Goal: Information Seeking & Learning: Learn about a topic

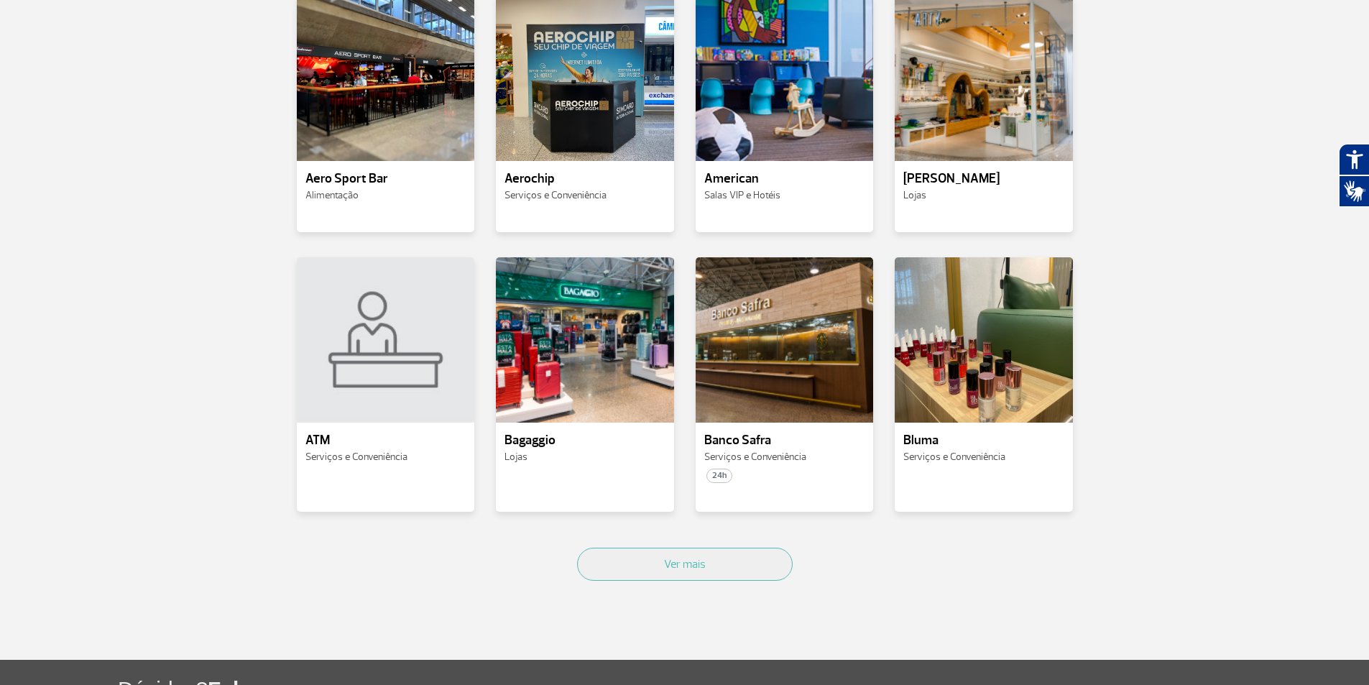
scroll to position [503, 0]
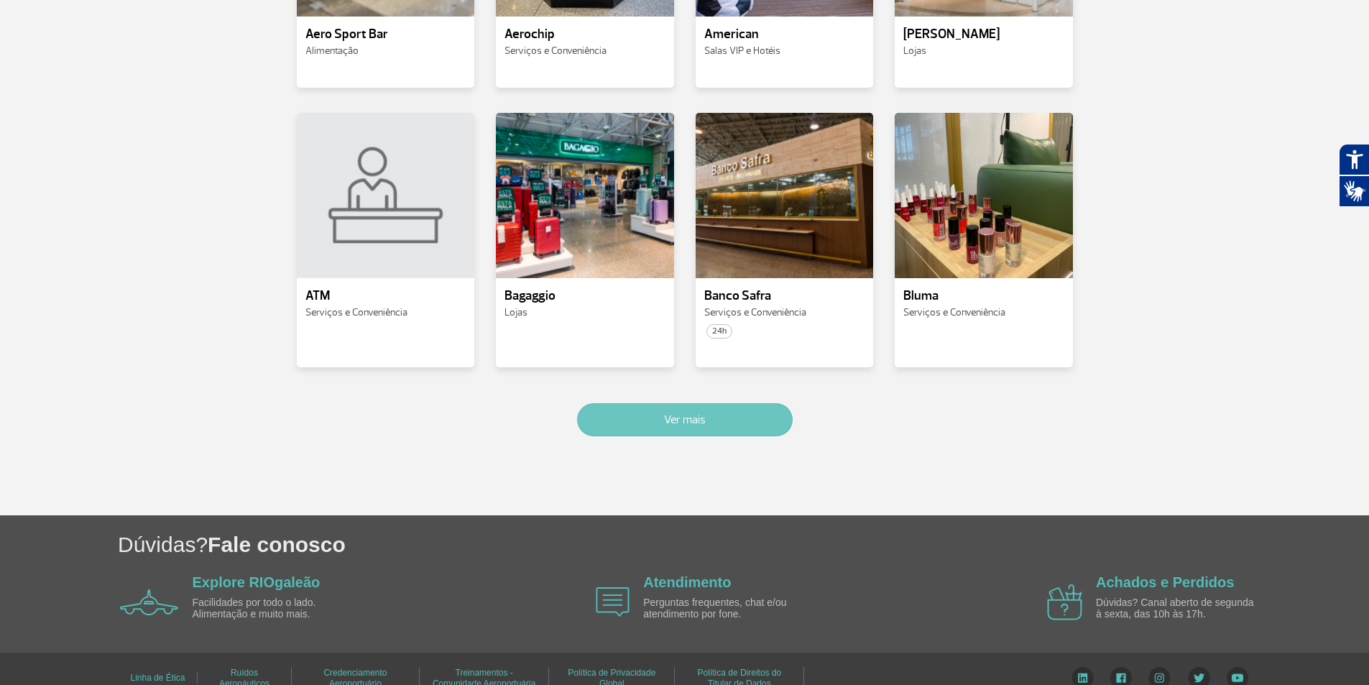
click at [732, 428] on button "Ver mais" at bounding box center [685, 419] width 216 height 33
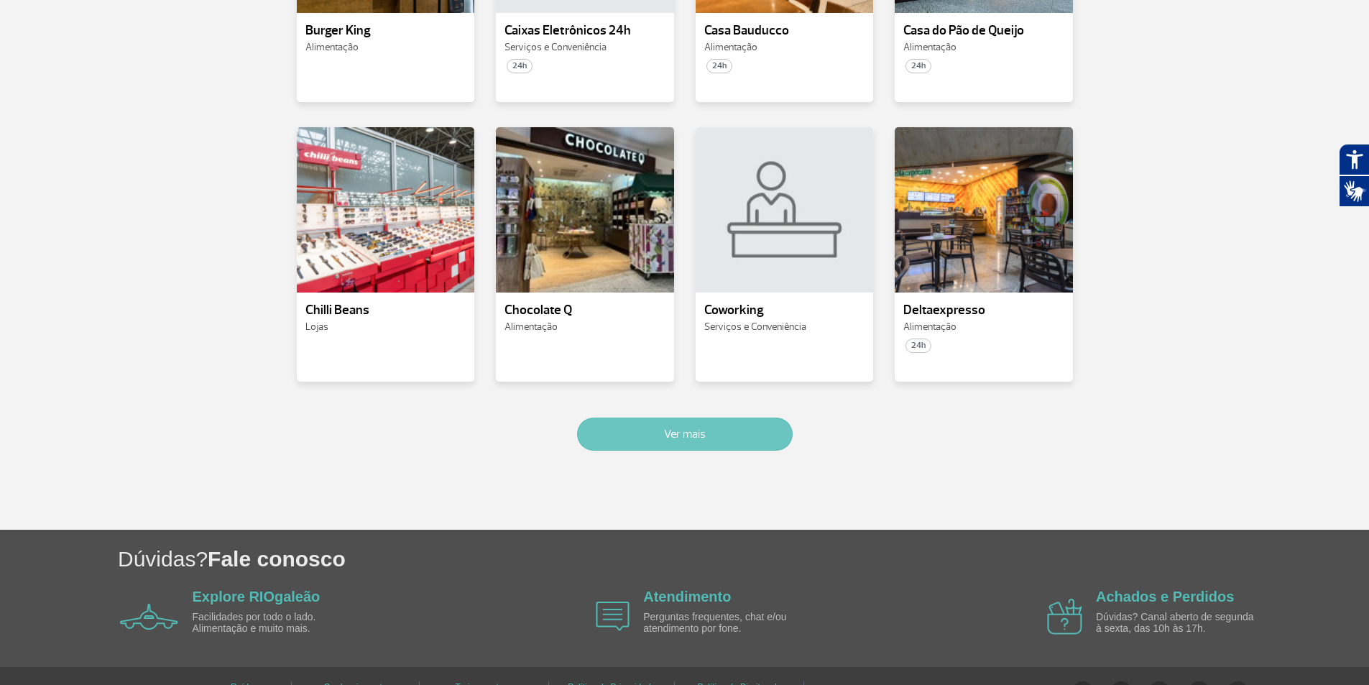
click at [719, 430] on button "Ver mais" at bounding box center [685, 434] width 216 height 33
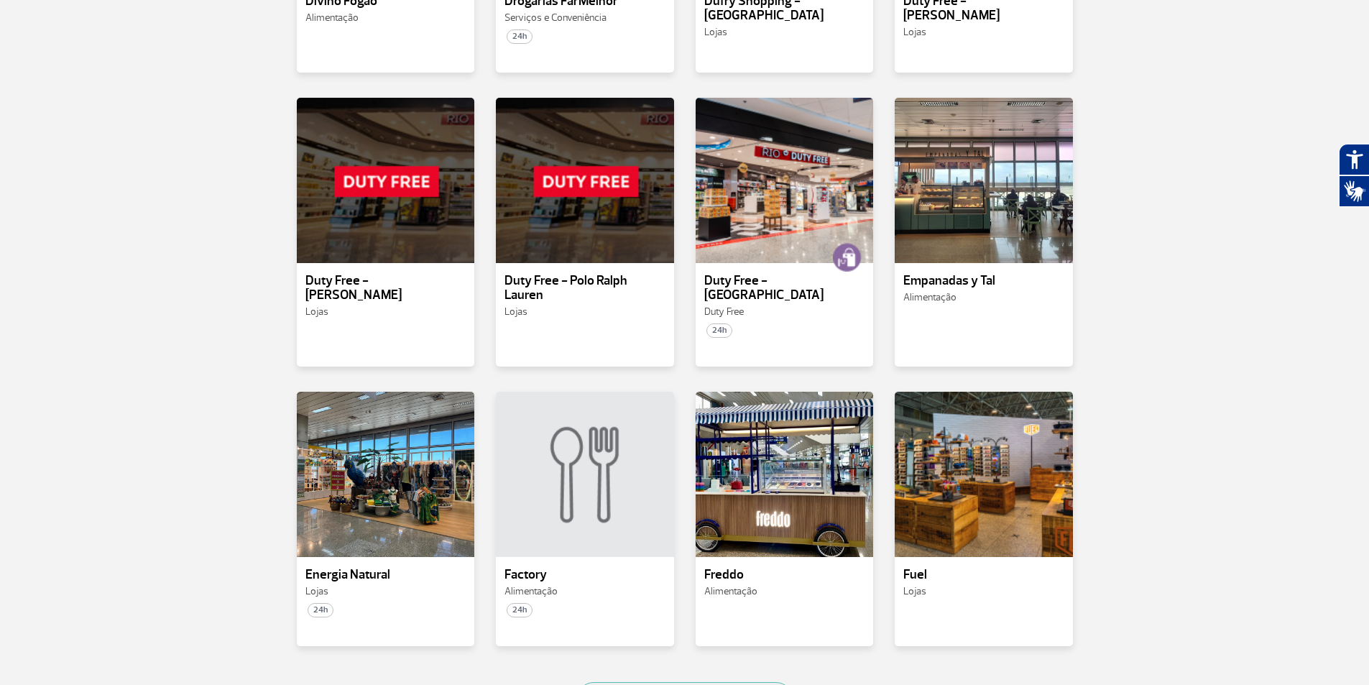
scroll to position [2037, 0]
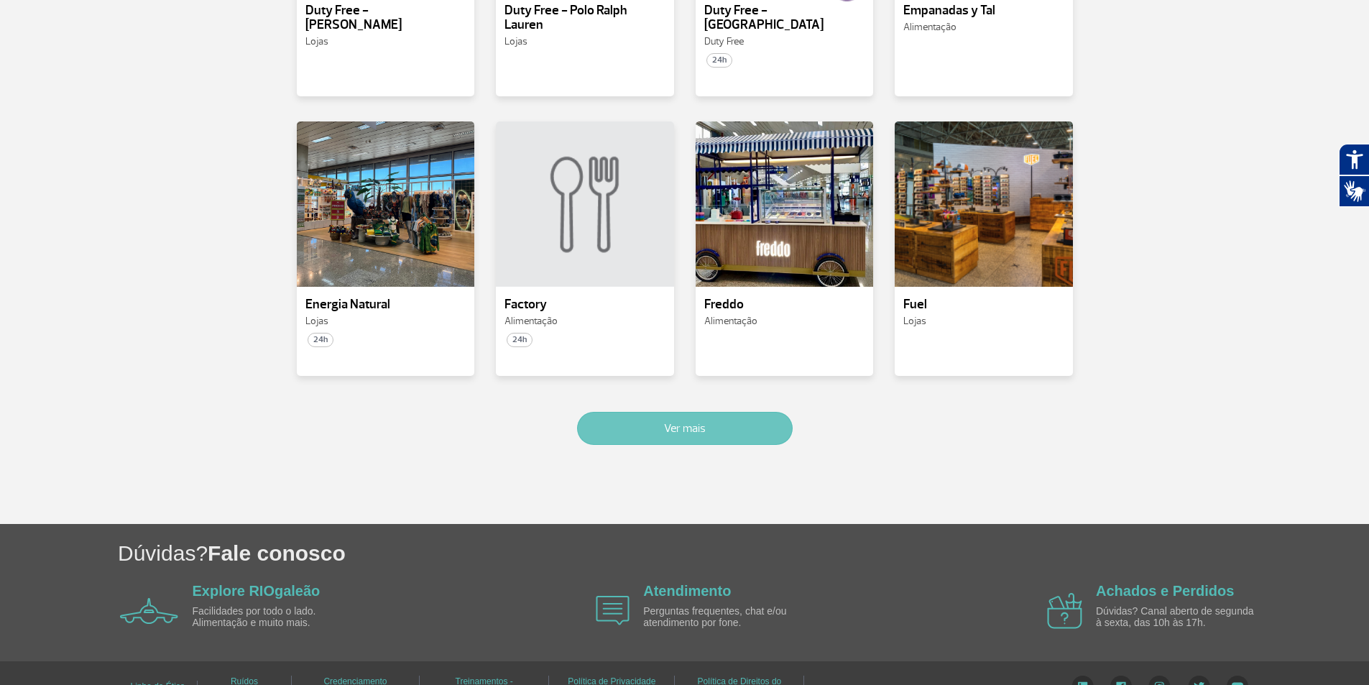
drag, startPoint x: 767, startPoint y: 413, endPoint x: 789, endPoint y: 407, distance: 23.0
click at [766, 413] on button "Ver mais" at bounding box center [685, 428] width 216 height 33
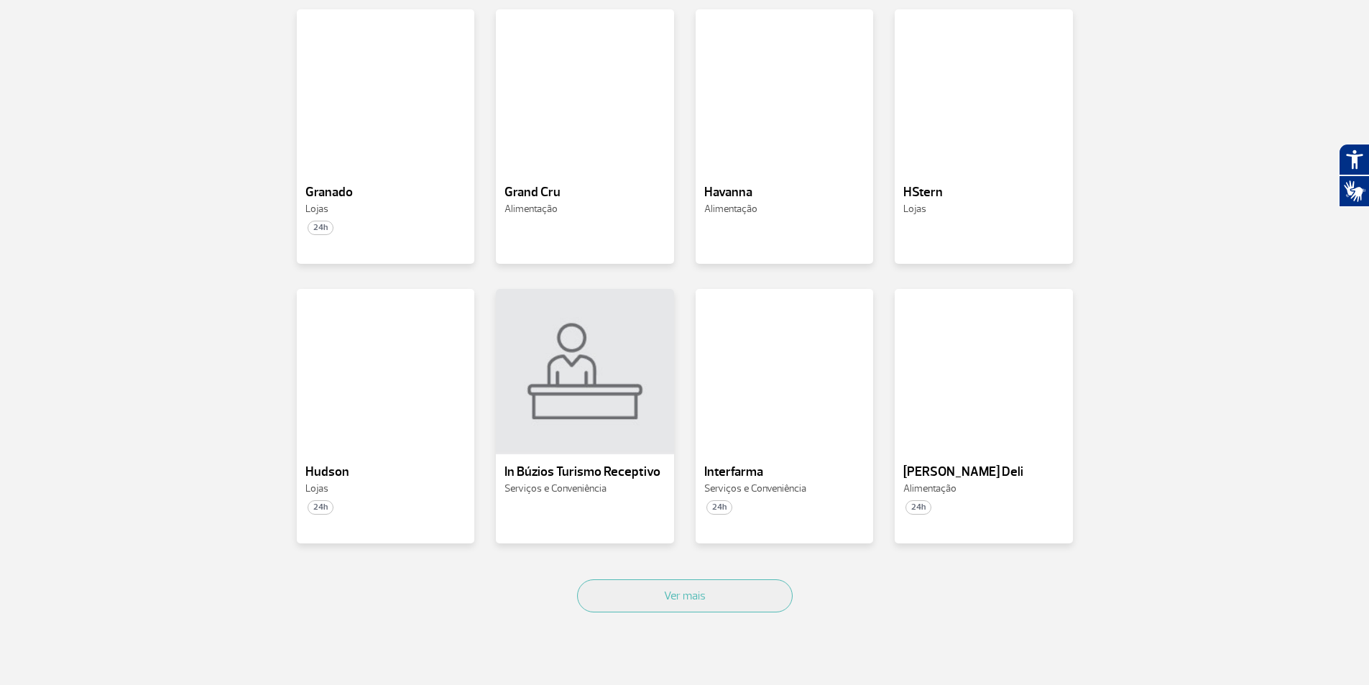
scroll to position [3112, 0]
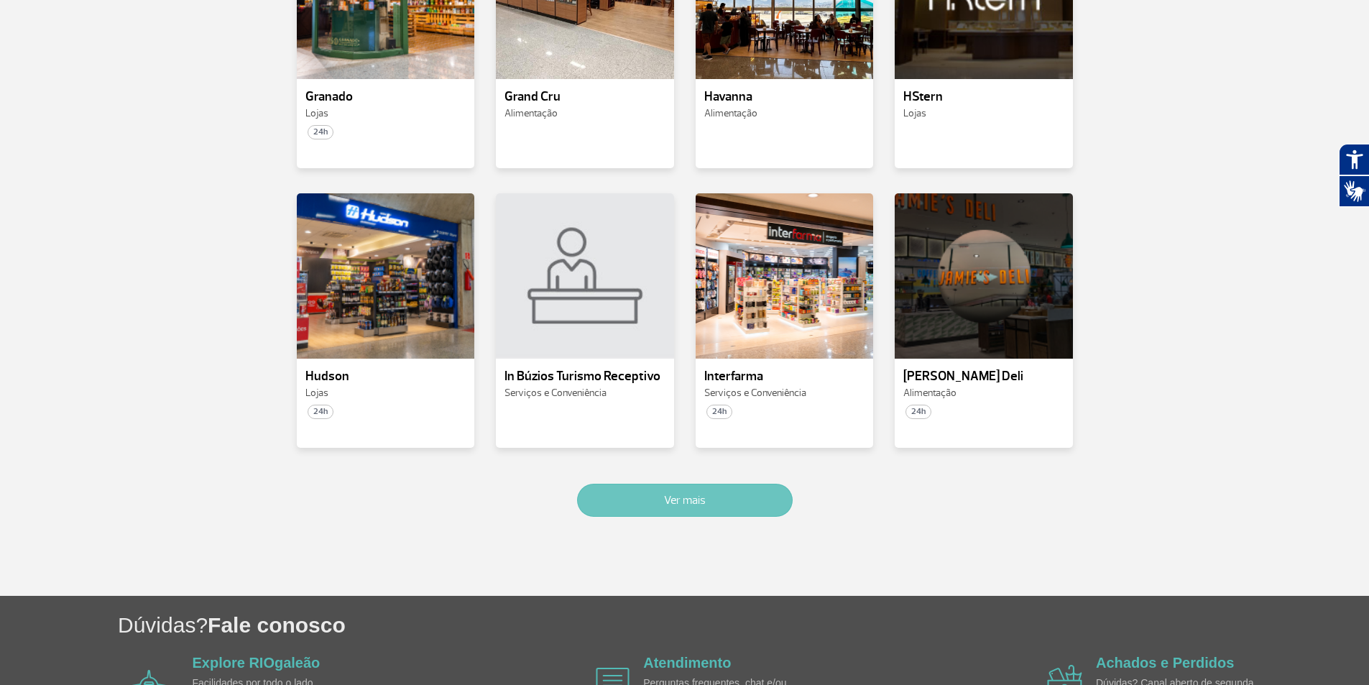
click at [720, 484] on button "Ver mais" at bounding box center [685, 500] width 216 height 33
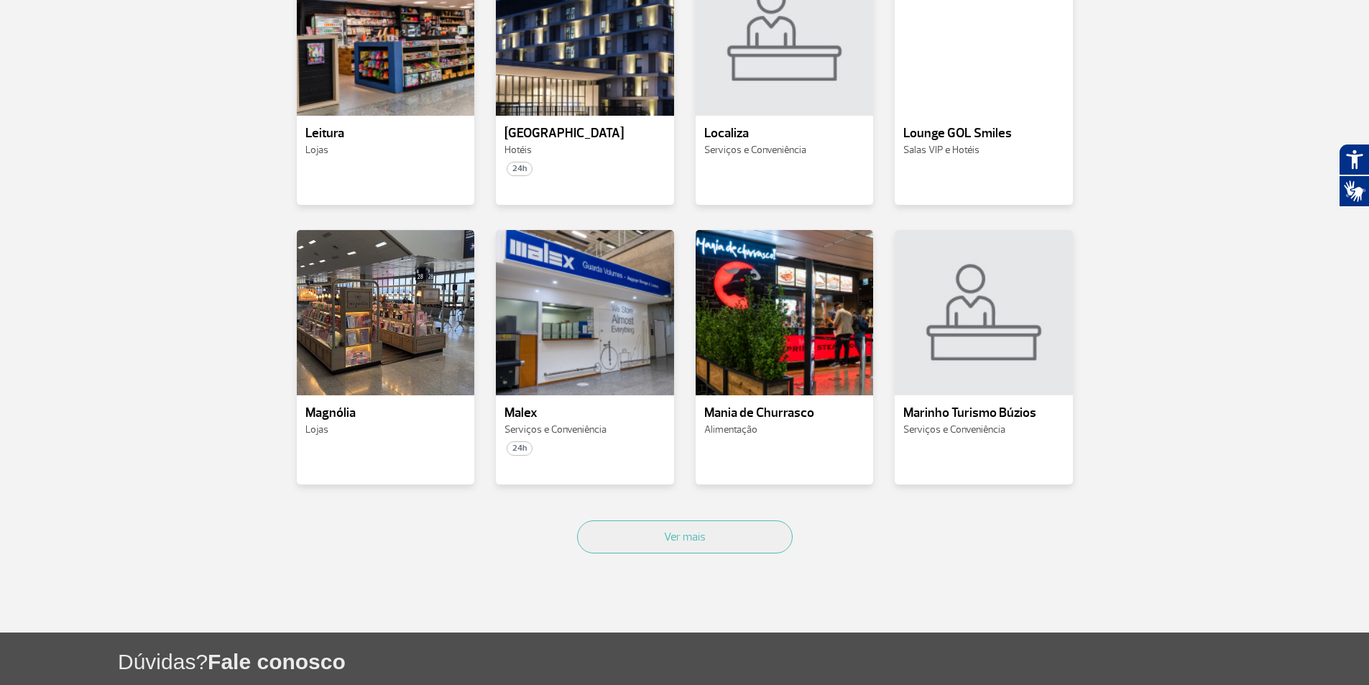
scroll to position [3879, 0]
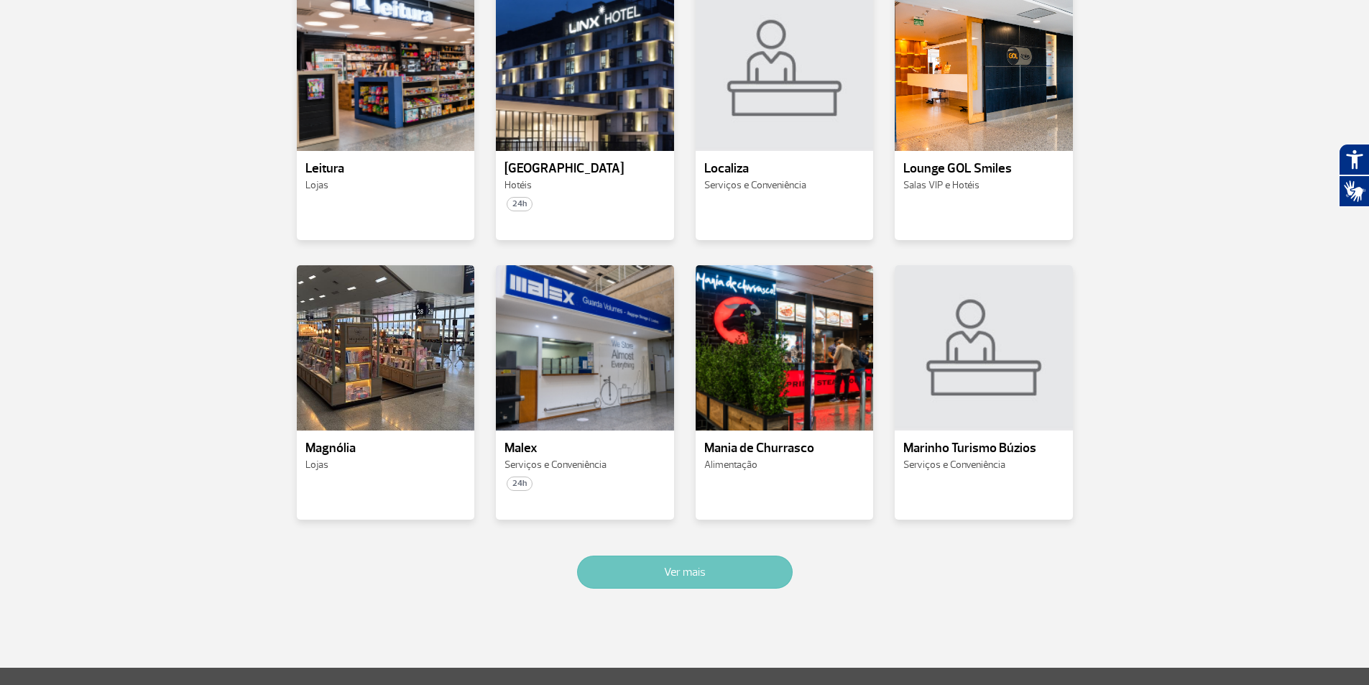
click at [707, 556] on button "Ver mais" at bounding box center [685, 572] width 216 height 33
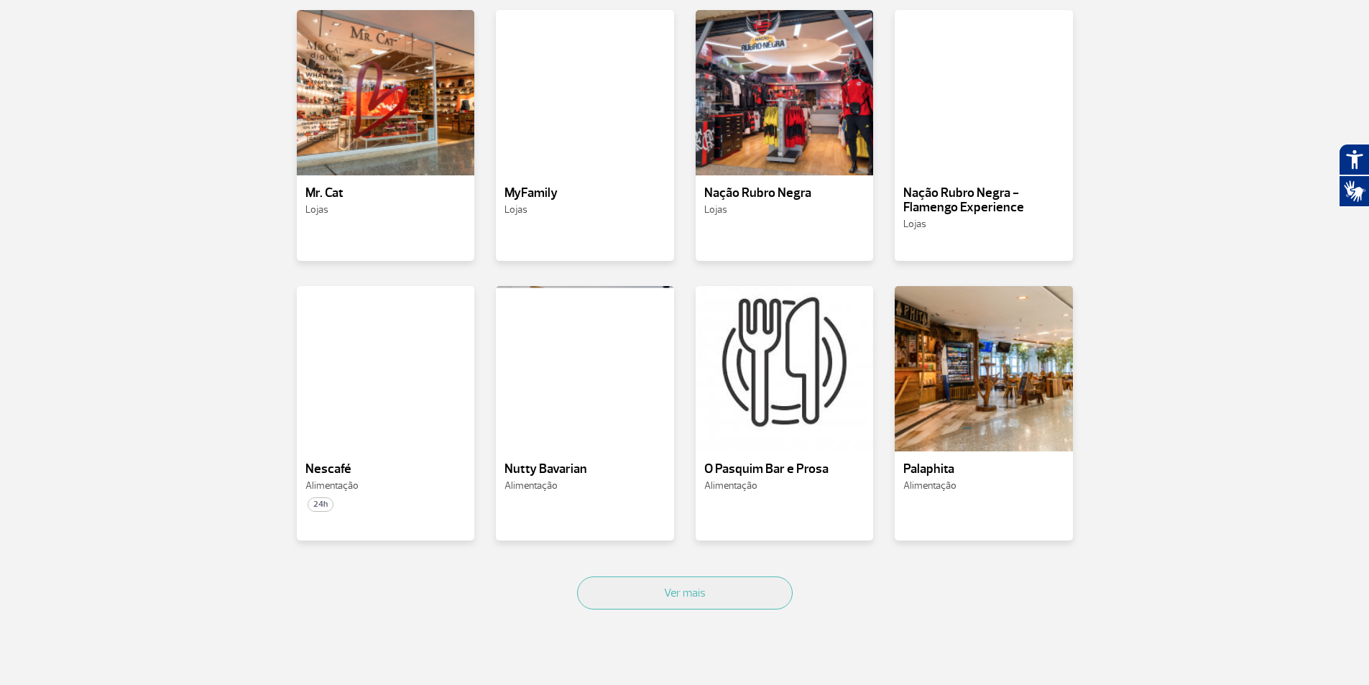
scroll to position [4570, 0]
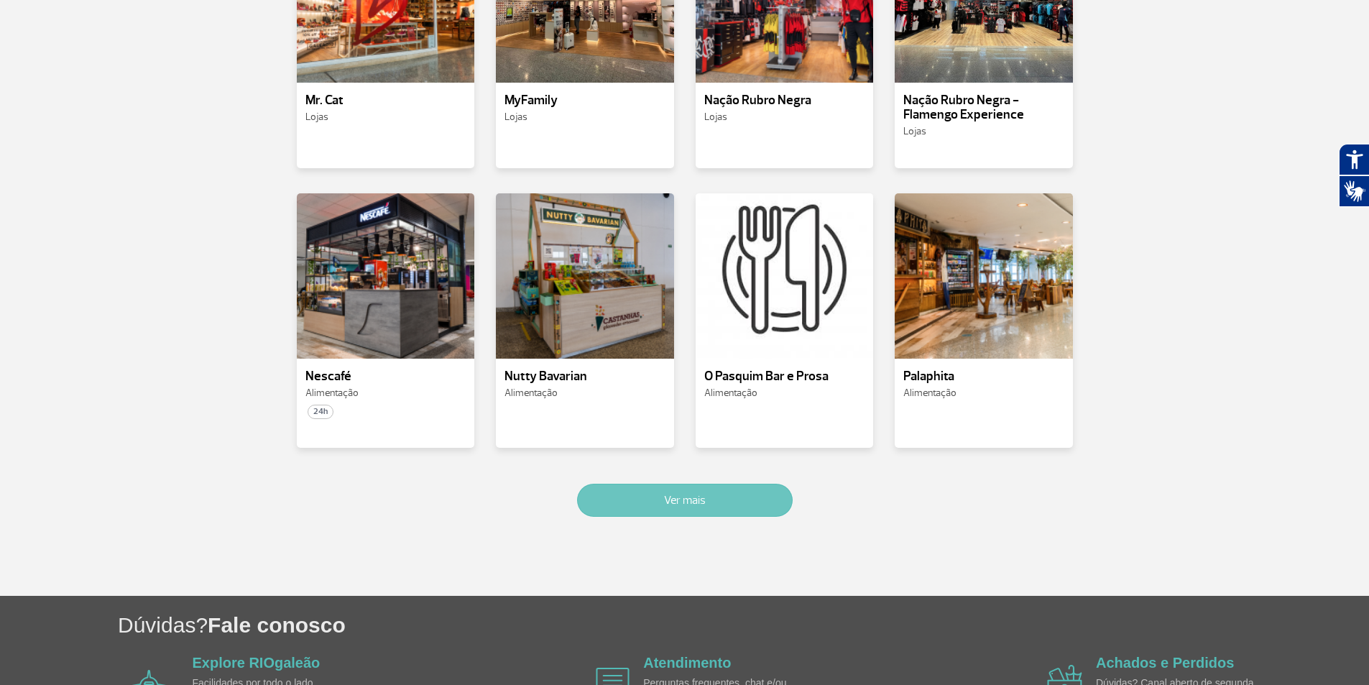
click at [740, 484] on button "Ver mais" at bounding box center [685, 500] width 216 height 33
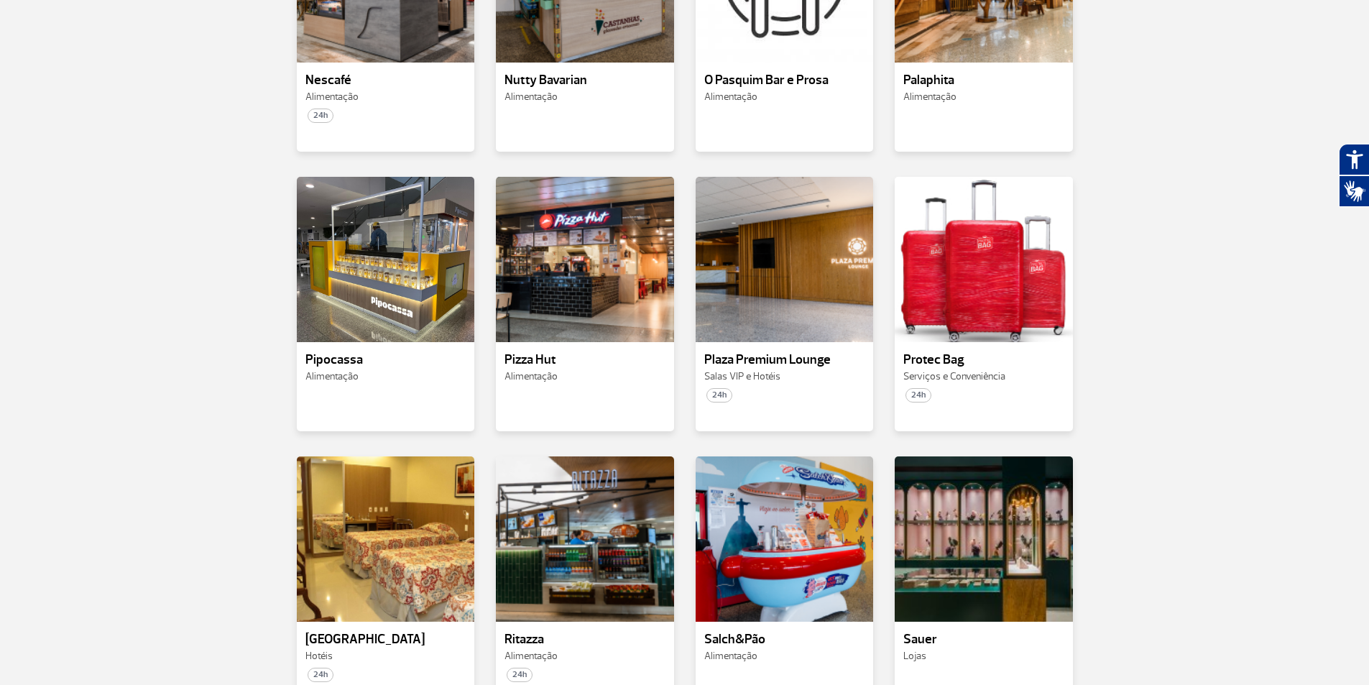
scroll to position [5624, 0]
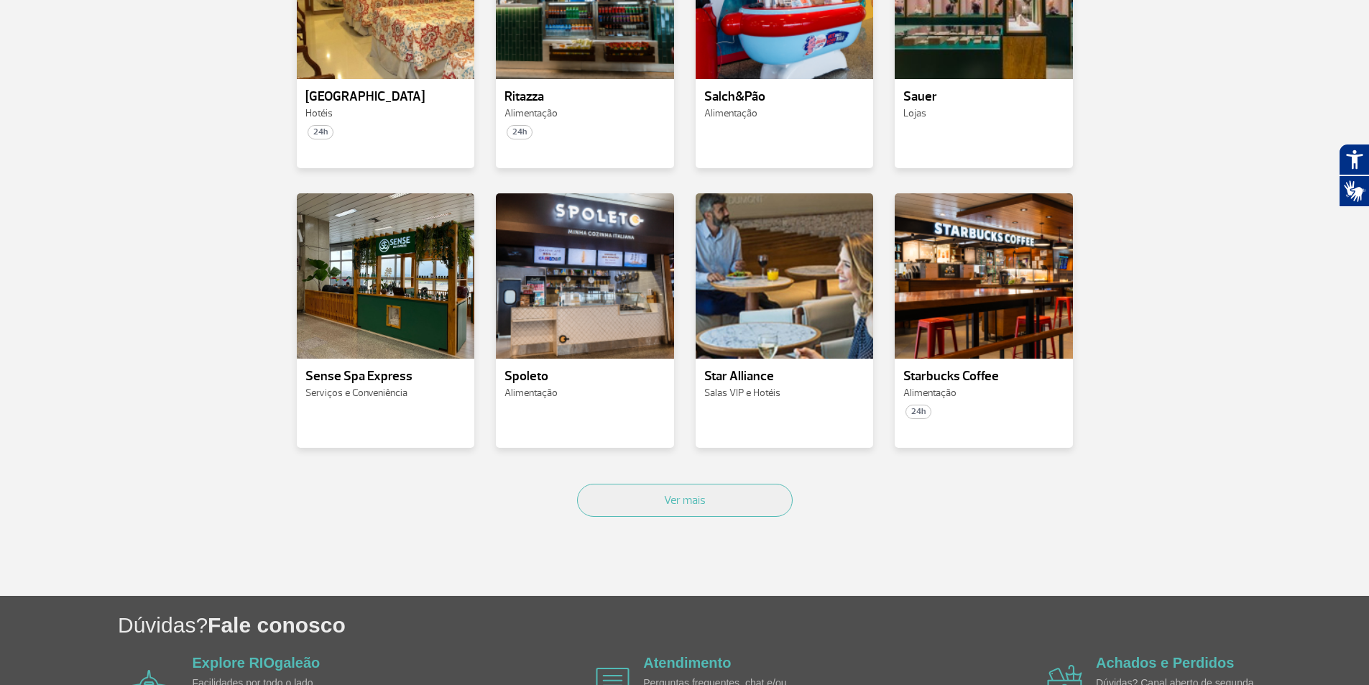
click at [706, 473] on div "Ver mais" at bounding box center [685, 516] width 798 height 87
click at [709, 484] on button "Ver mais" at bounding box center [685, 500] width 216 height 33
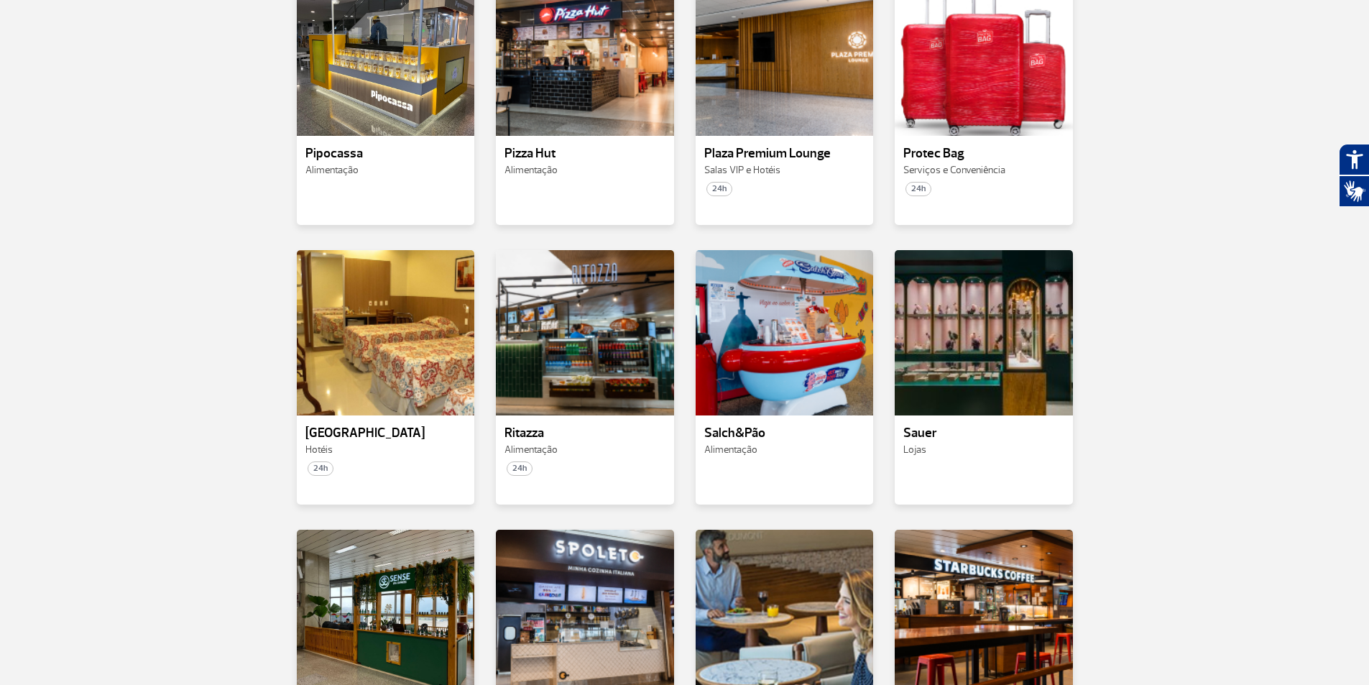
scroll to position [5262, 0]
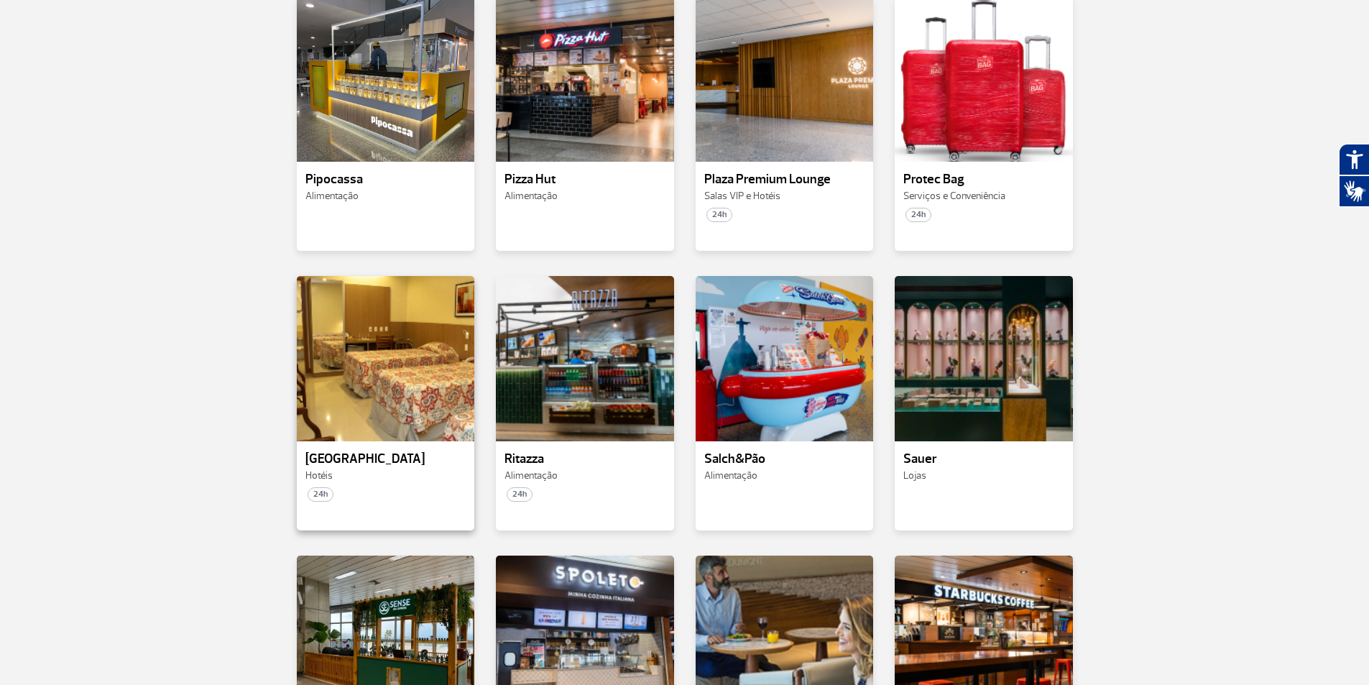
drag, startPoint x: 359, startPoint y: 408, endPoint x: 412, endPoint y: 445, distance: 65.0
click at [412, 452] on div "Rio Aeroporto Hotel Hotéis" at bounding box center [386, 468] width 178 height 32
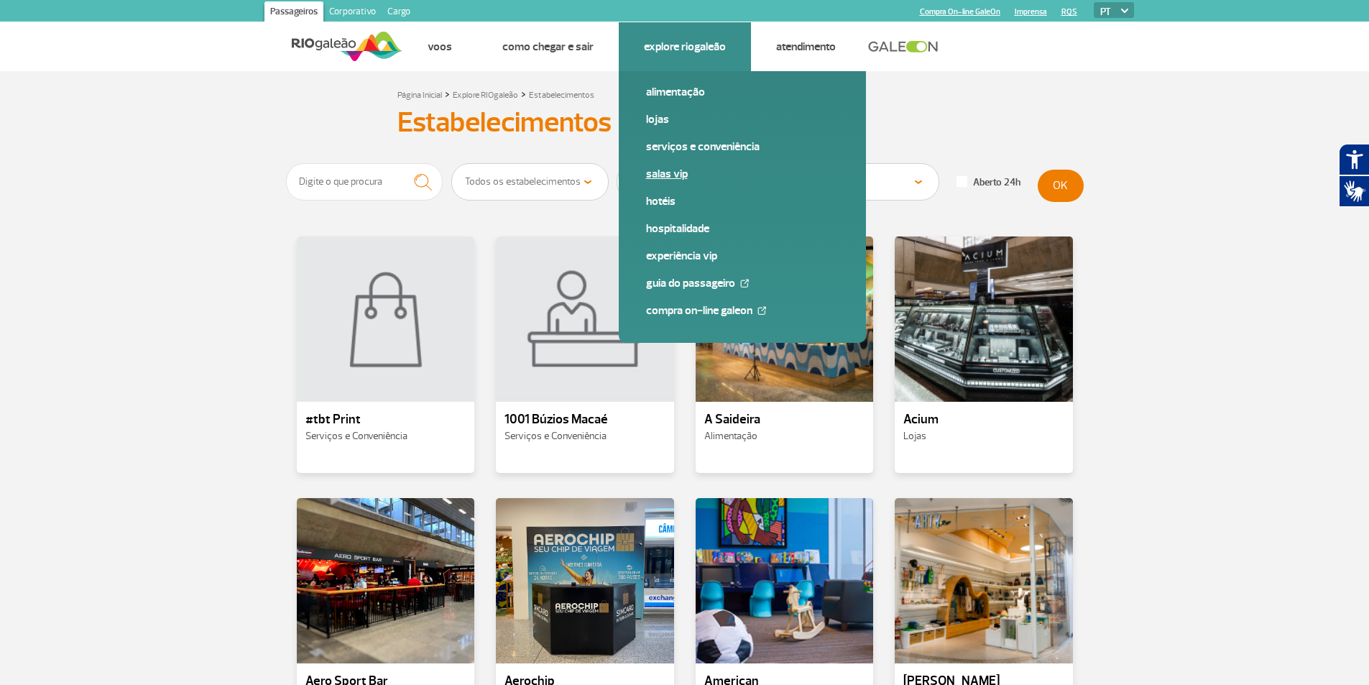
click at [666, 175] on link "Salas VIP" at bounding box center [742, 174] width 193 height 16
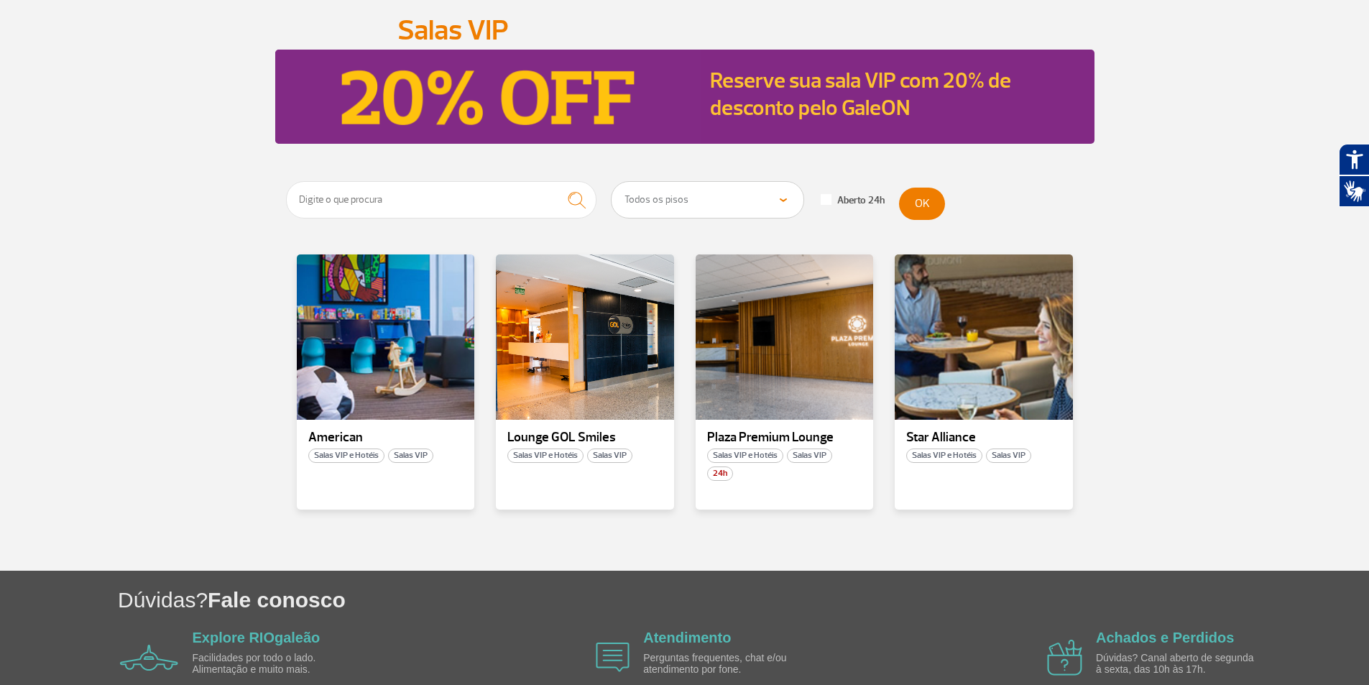
scroll to position [144, 0]
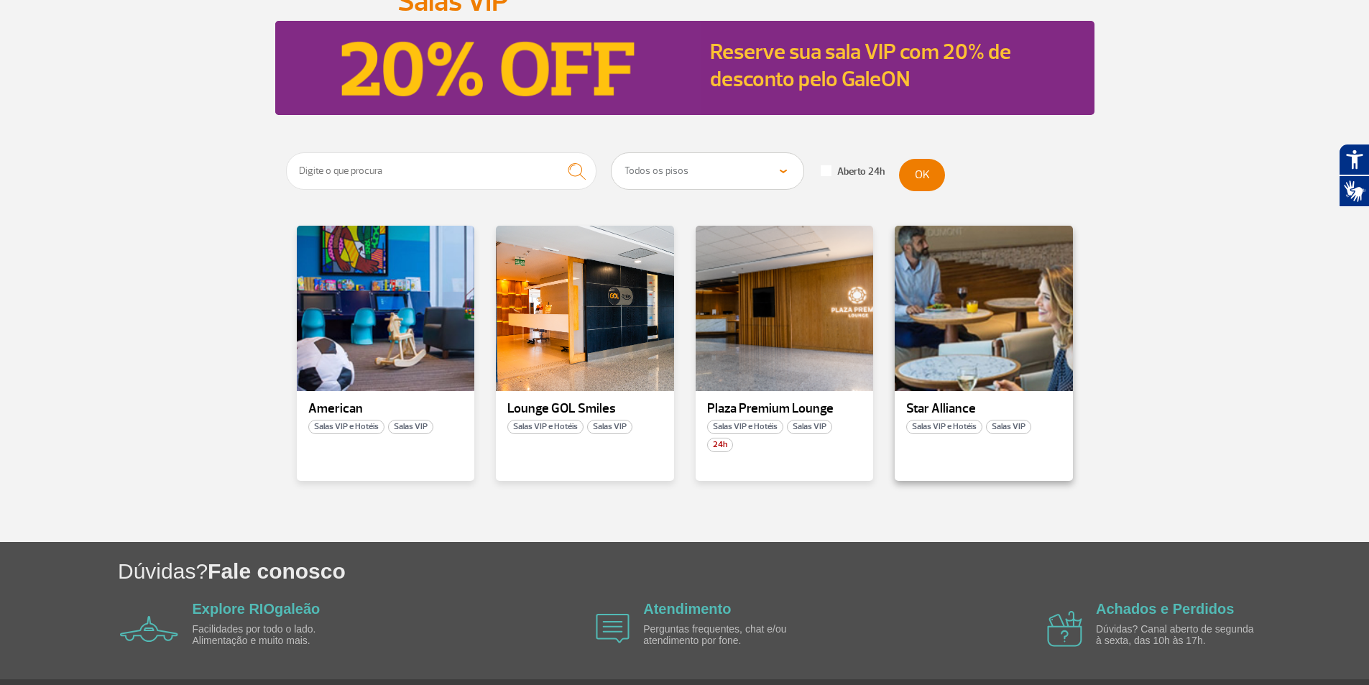
click at [997, 442] on div "Star Alliance Salas VIP e Hotéis Salas VIP" at bounding box center [984, 353] width 178 height 255
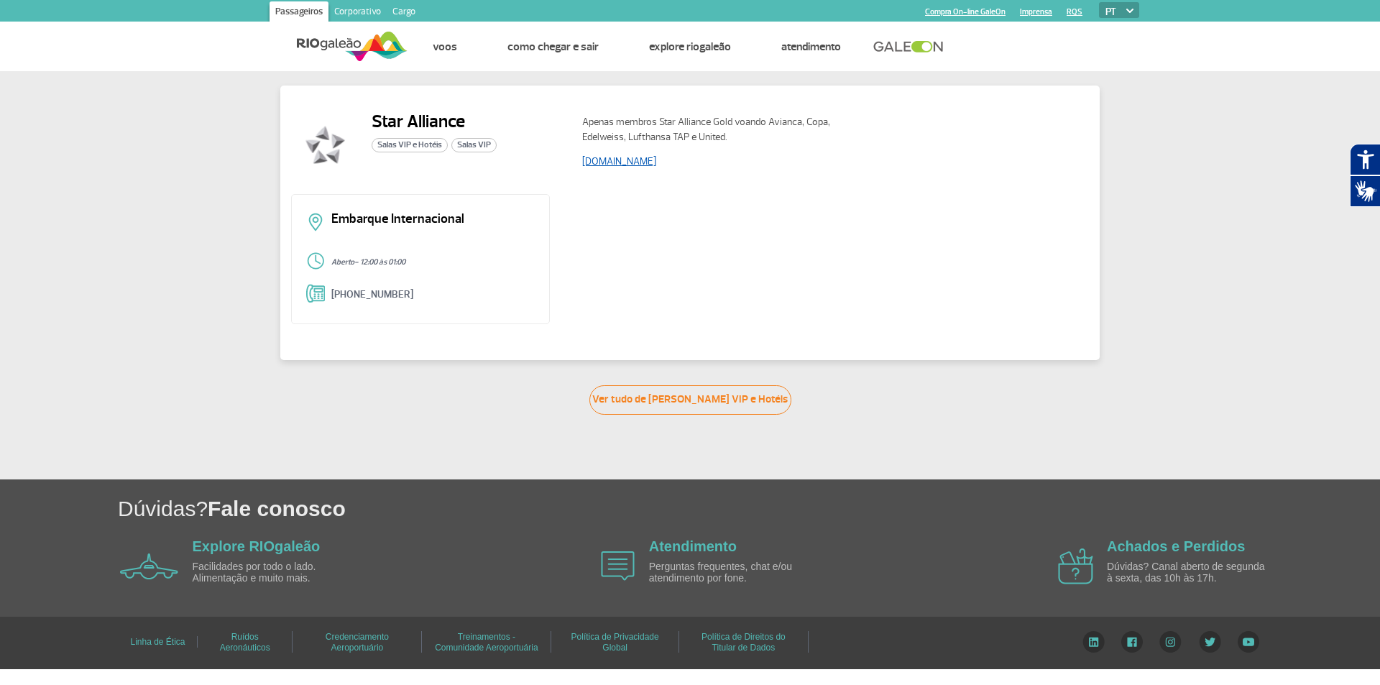
click at [640, 160] on link "[DOMAIN_NAME]" at bounding box center [619, 161] width 74 height 12
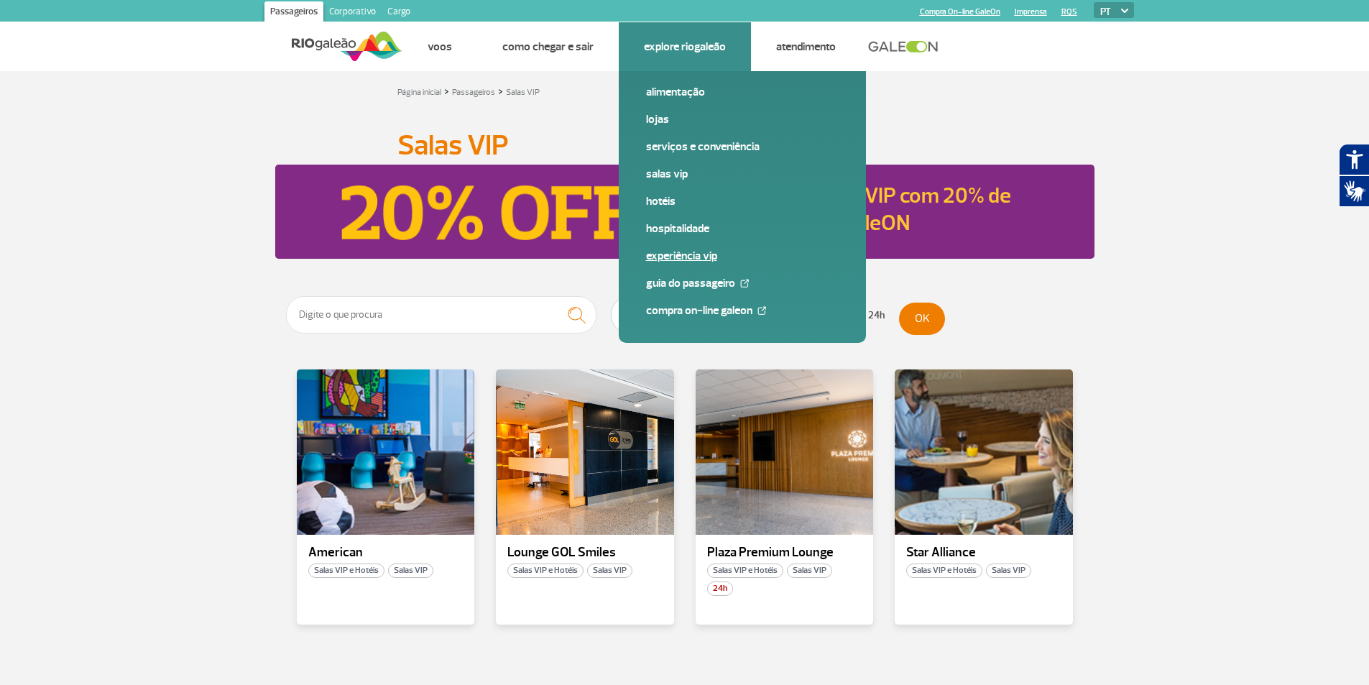
click at [713, 259] on link "Experiência VIP" at bounding box center [742, 256] width 193 height 16
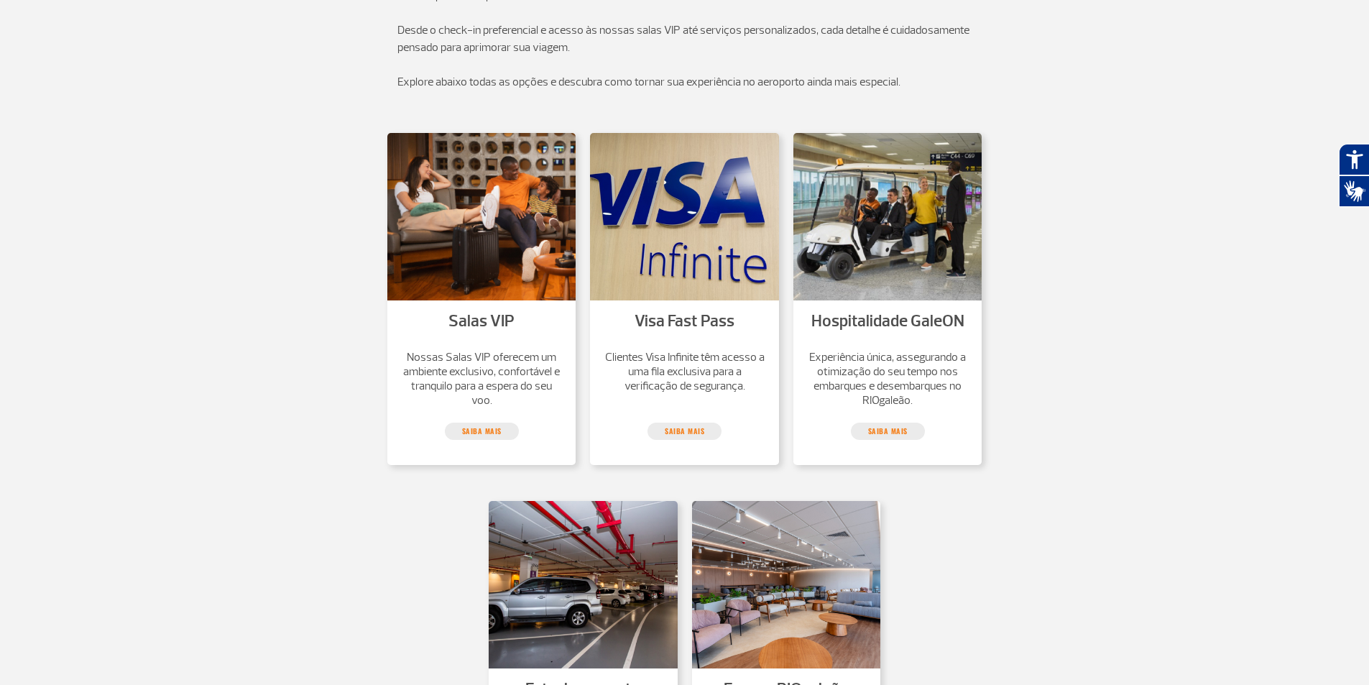
scroll to position [216, 0]
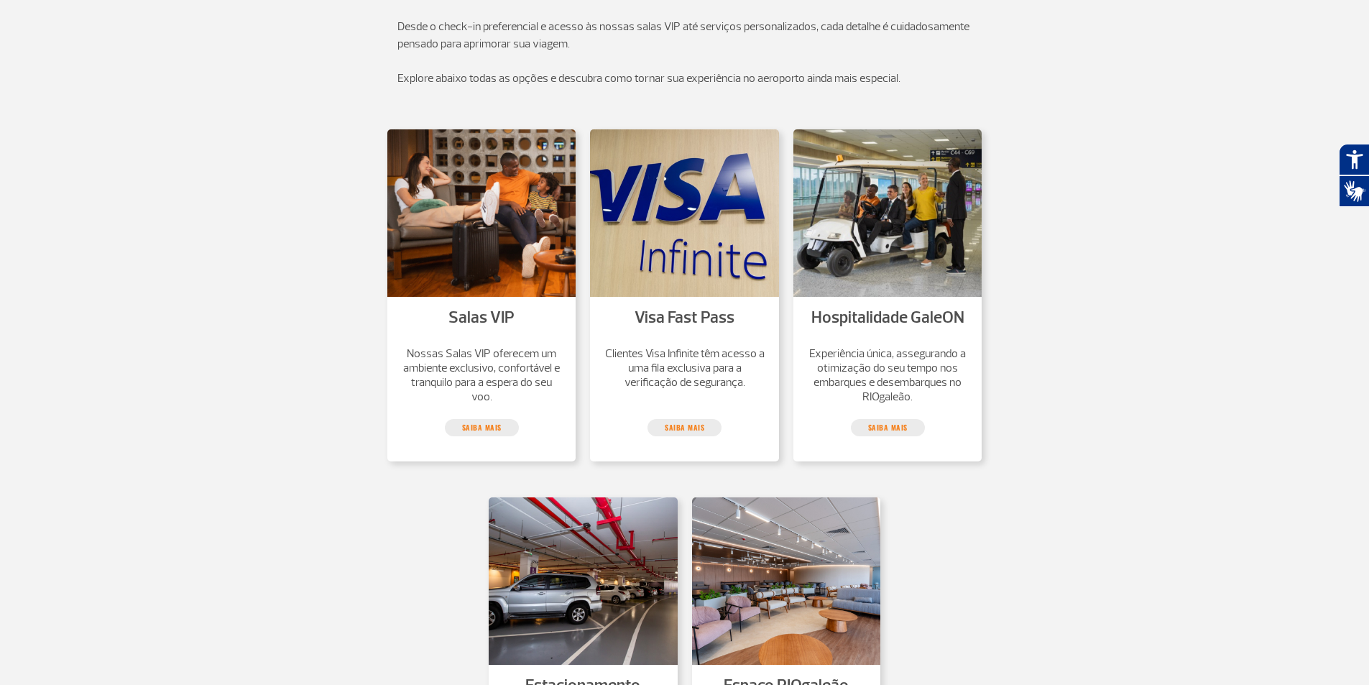
click at [520, 339] on li "Salas VIP" at bounding box center [481, 323] width 95 height 39
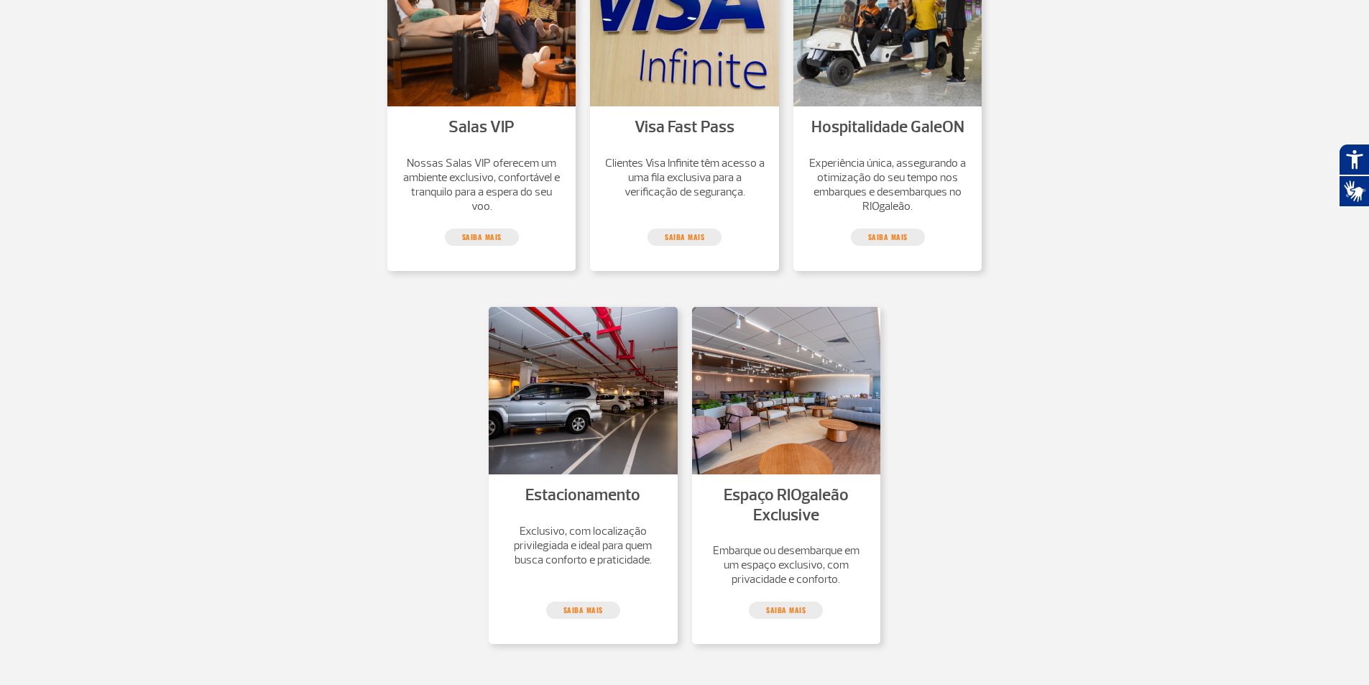
scroll to position [431, 0]
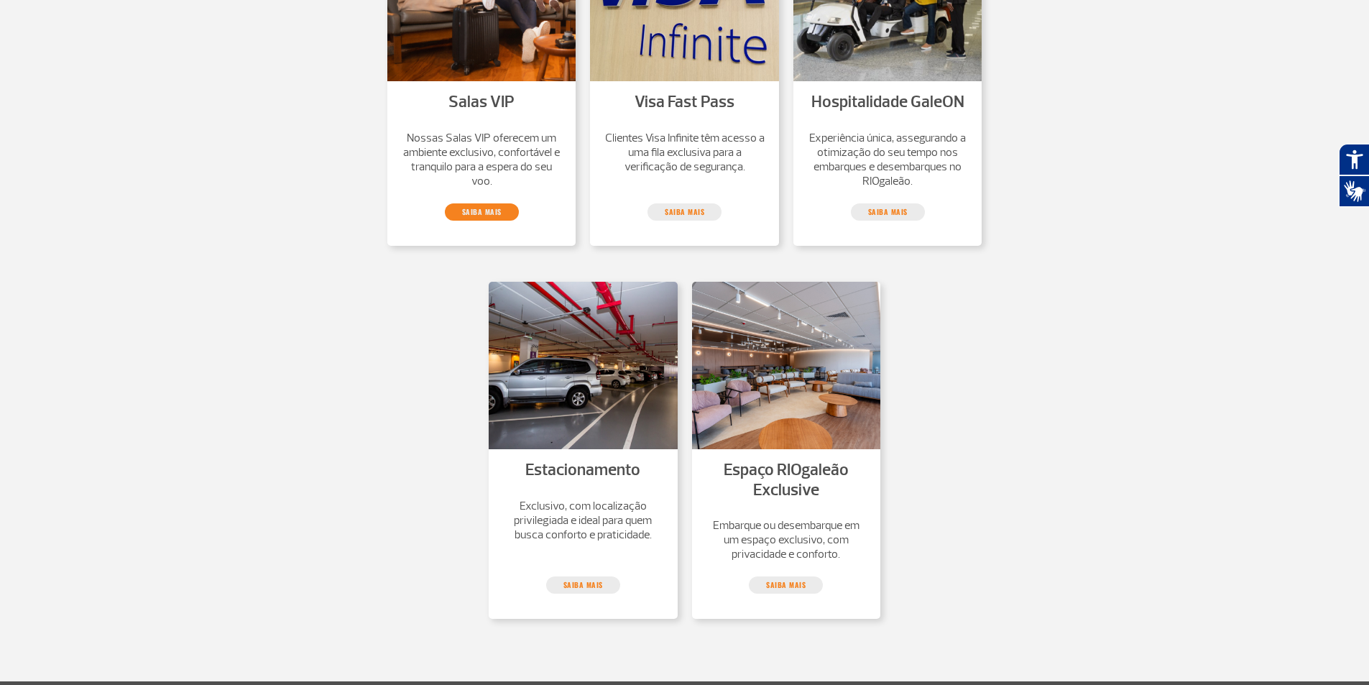
click at [497, 215] on link "saiba mais" at bounding box center [482, 211] width 74 height 17
